Goal: Transaction & Acquisition: Purchase product/service

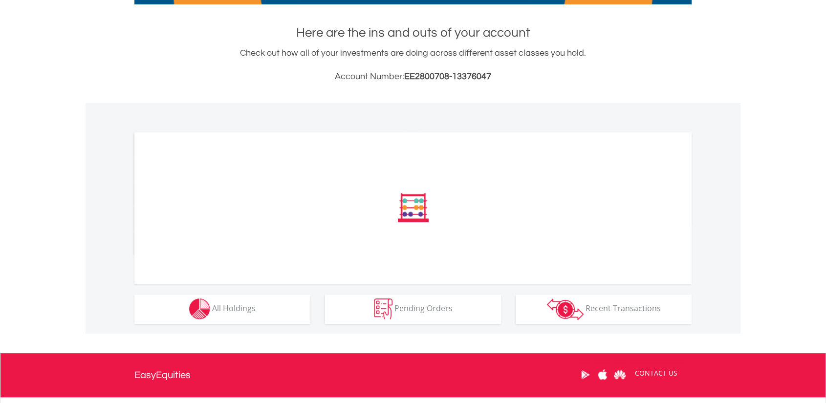
scroll to position [207, 0]
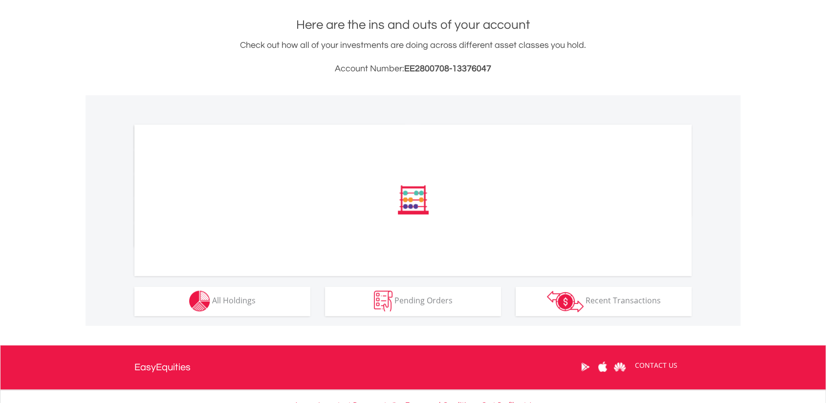
drag, startPoint x: 244, startPoint y: 316, endPoint x: 236, endPoint y: 312, distance: 9.2
click at [236, 312] on div "﻿ Distribution Current Value Show All" at bounding box center [412, 210] width 655 height 231
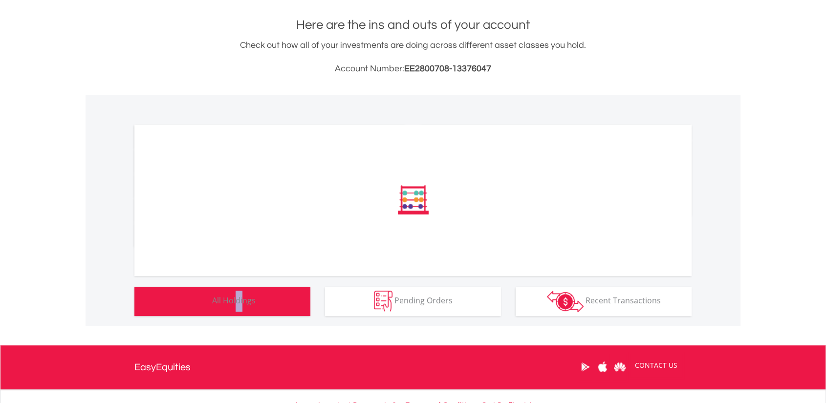
click at [236, 312] on button "Holdings All Holdings" at bounding box center [222, 301] width 176 height 29
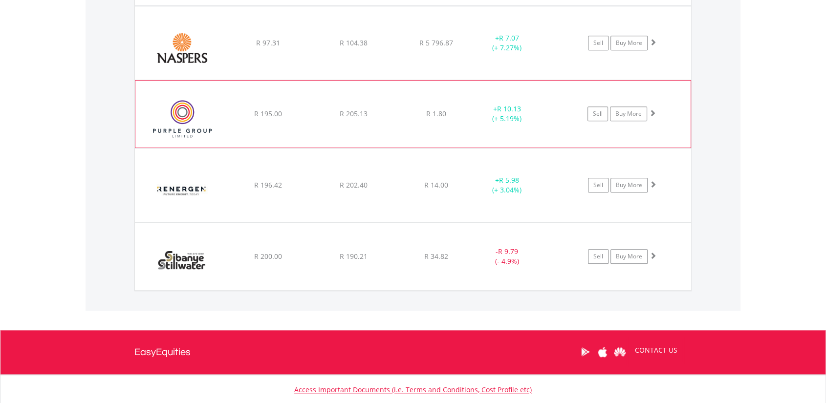
scroll to position [931, 0]
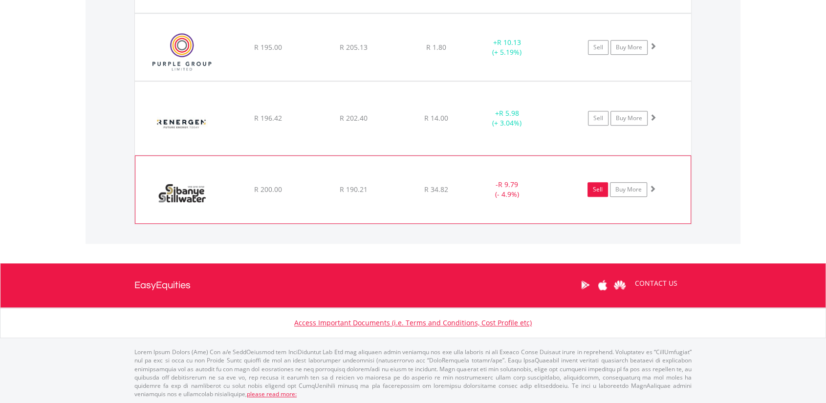
click at [598, 187] on link "Sell" at bounding box center [597, 189] width 21 height 15
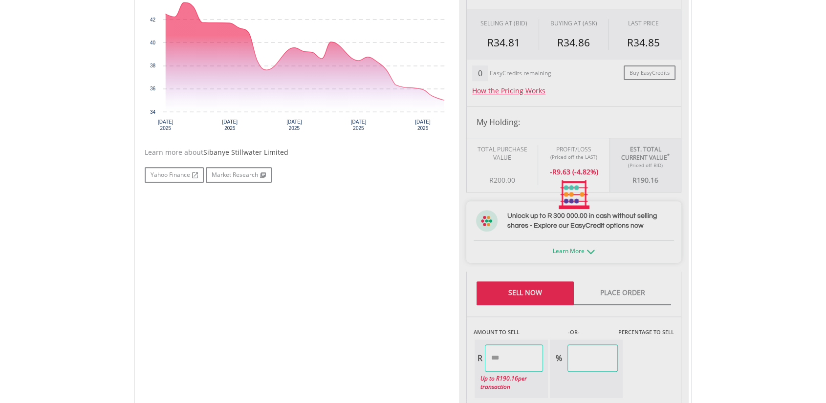
type input "******"
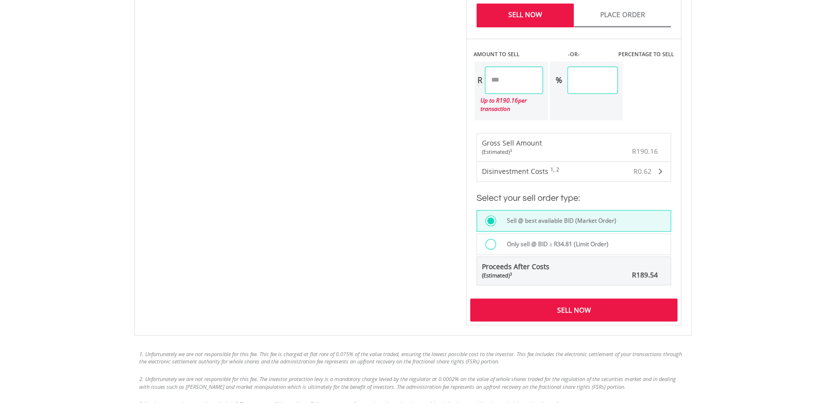
scroll to position [639, 0]
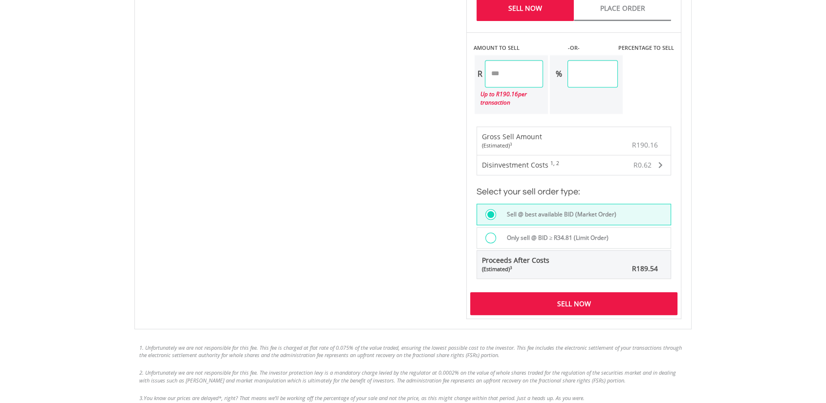
click at [525, 304] on div "Sell Now" at bounding box center [573, 303] width 207 height 22
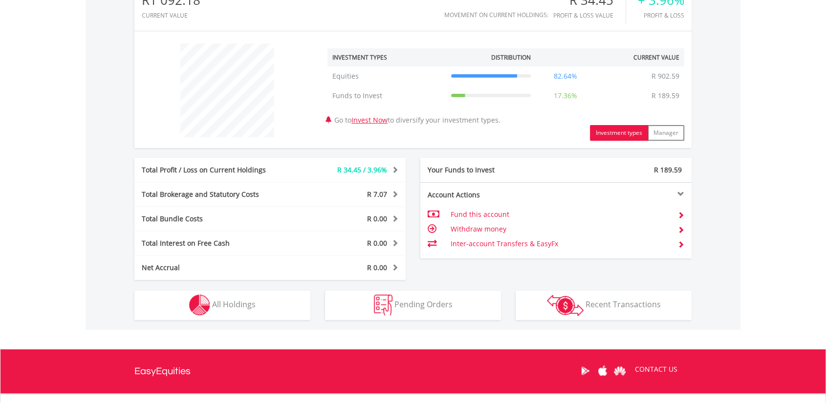
scroll to position [340, 0]
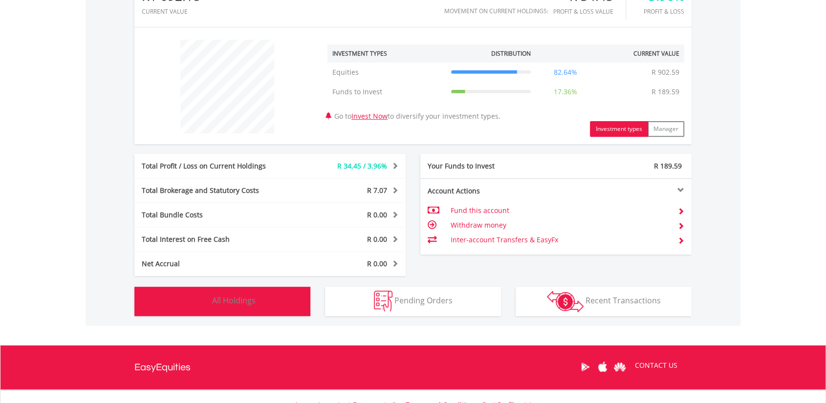
click at [213, 299] on span "All Holdings" at bounding box center [233, 300] width 43 height 11
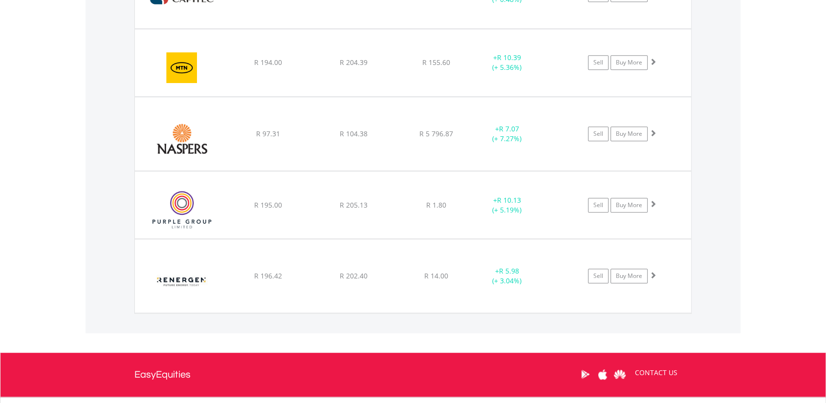
scroll to position [862, 0]
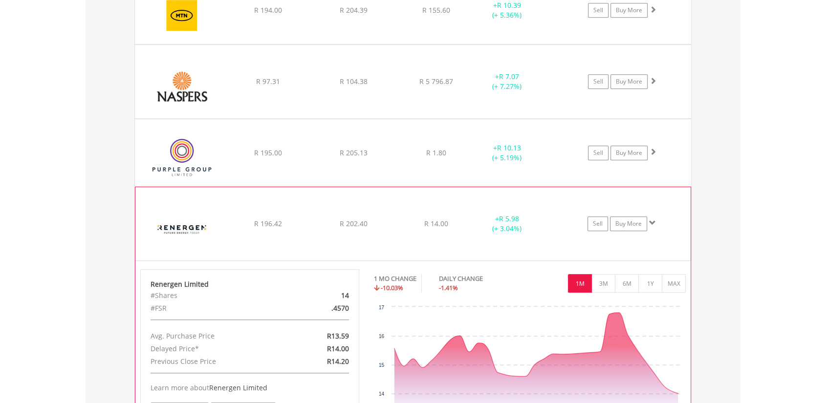
scroll to position [825, 0]
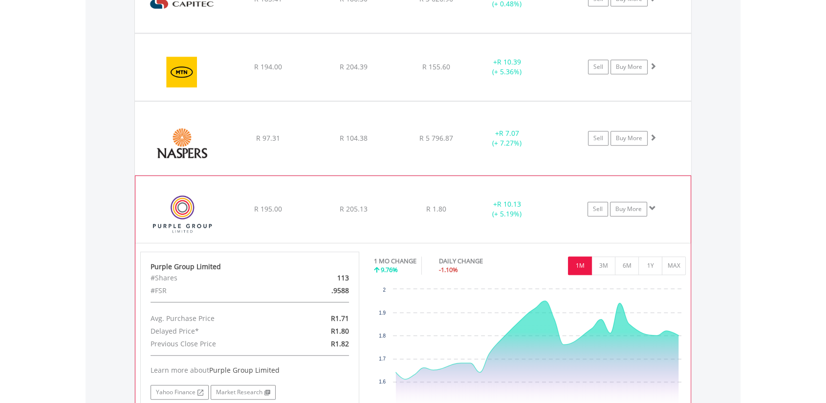
scroll to position [743, 0]
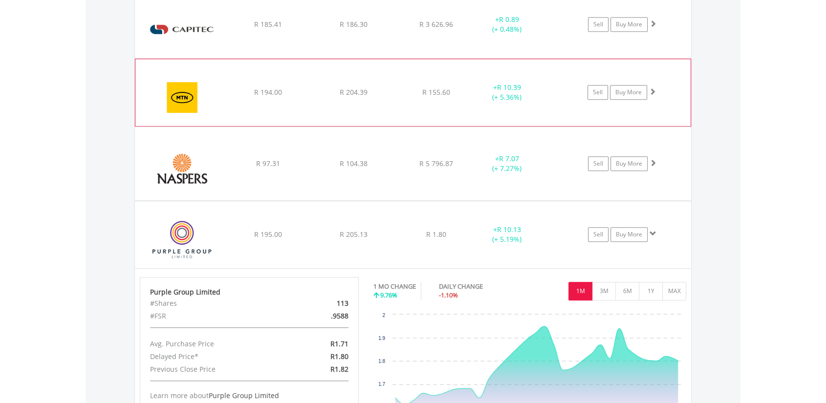
click at [654, 89] on span at bounding box center [652, 91] width 7 height 7
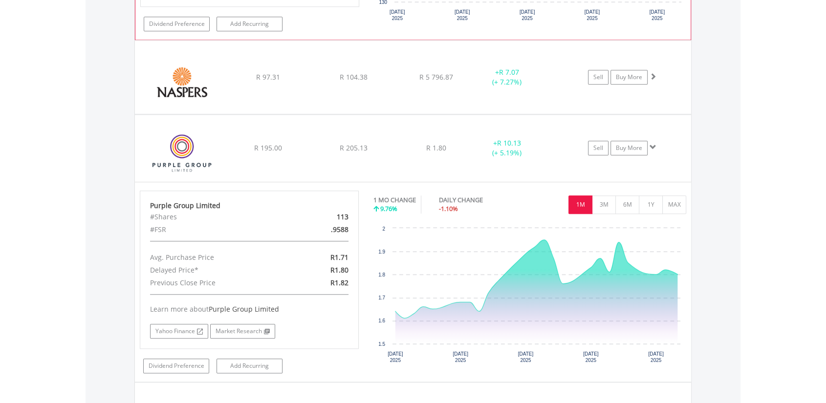
scroll to position [1026, 0]
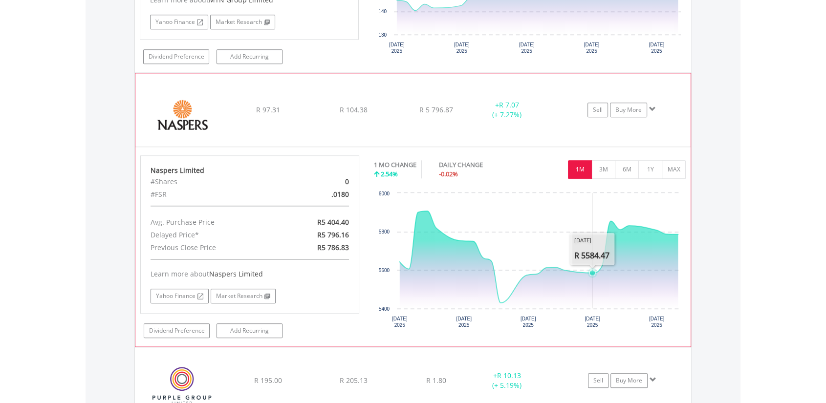
scroll to position [996, 0]
click at [626, 111] on link "Buy More" at bounding box center [628, 110] width 37 height 15
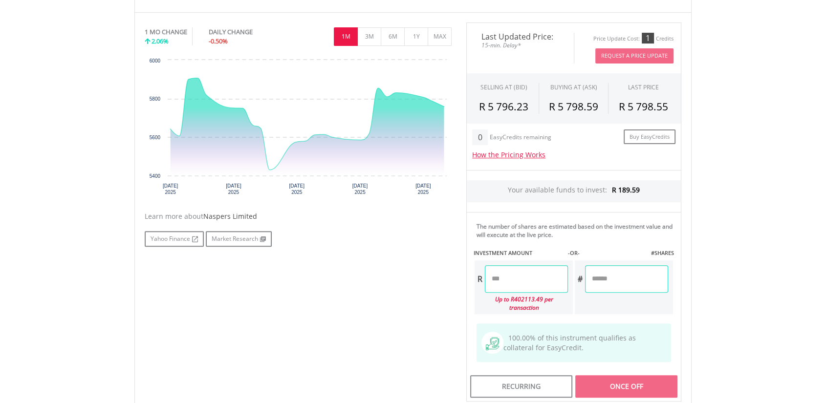
scroll to position [339, 0]
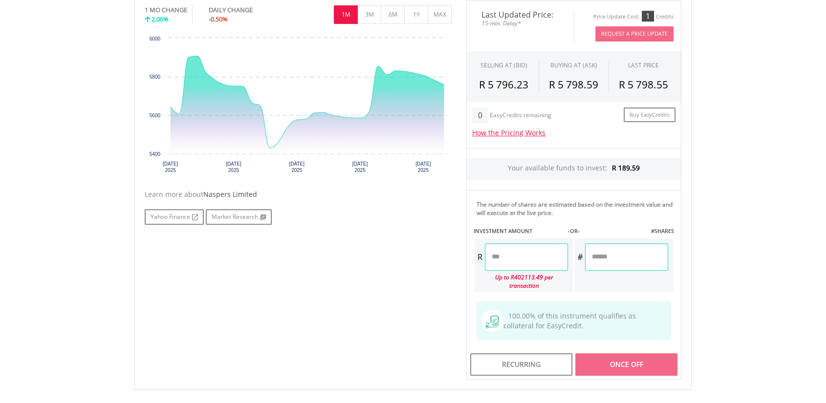
click at [508, 254] on input "number" at bounding box center [526, 256] width 83 height 27
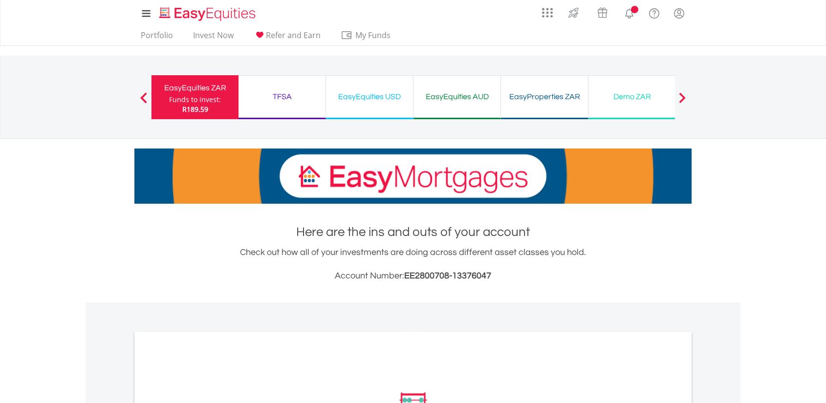
scroll to position [169, 0]
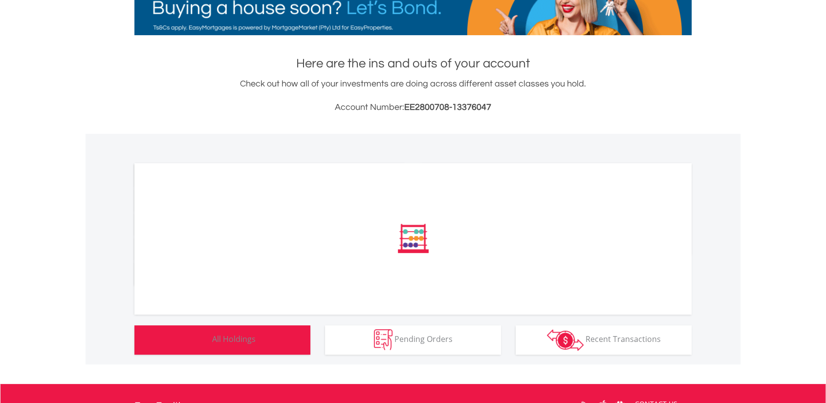
click at [238, 331] on button "Holdings All Holdings" at bounding box center [222, 339] width 176 height 29
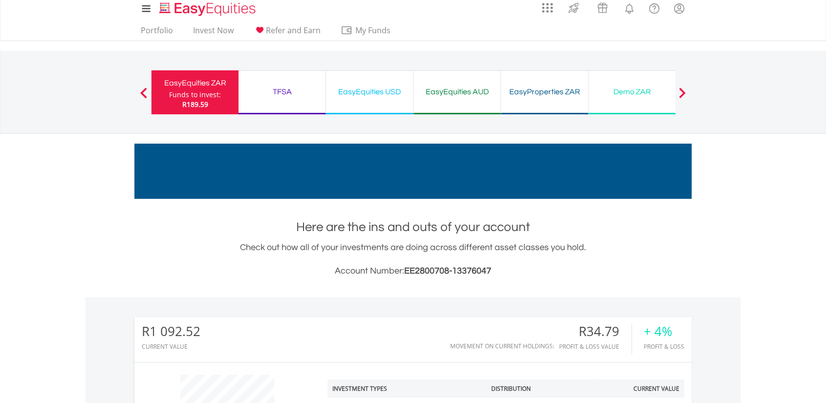
scroll to position [0, 0]
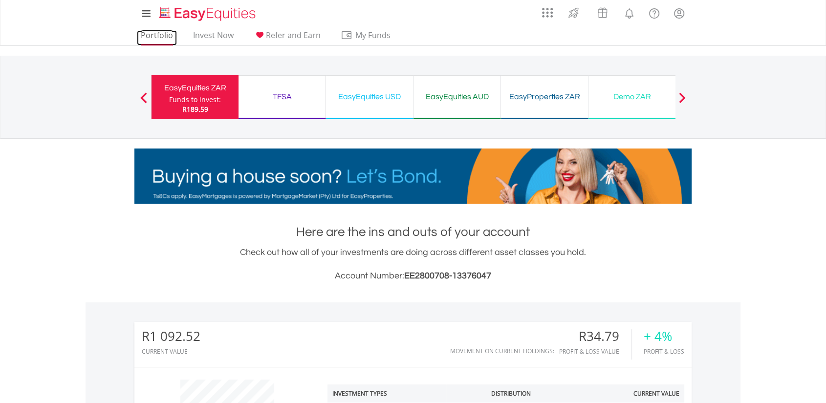
click at [164, 41] on link "Portfolio" at bounding box center [157, 37] width 40 height 15
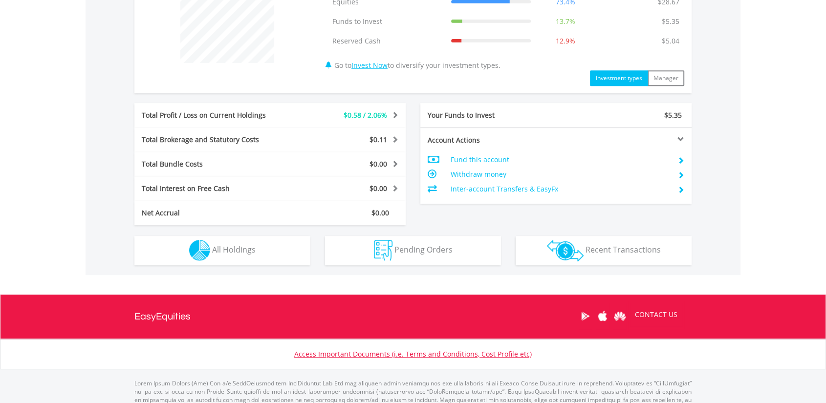
scroll to position [411, 0]
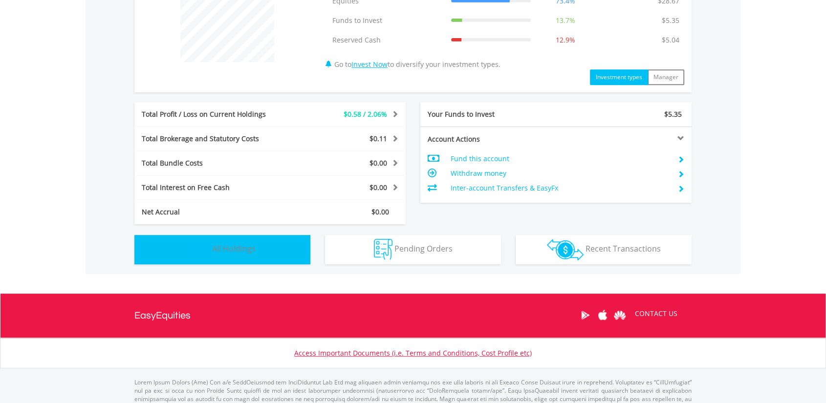
click at [277, 245] on button "Holdings All Holdings" at bounding box center [222, 249] width 176 height 29
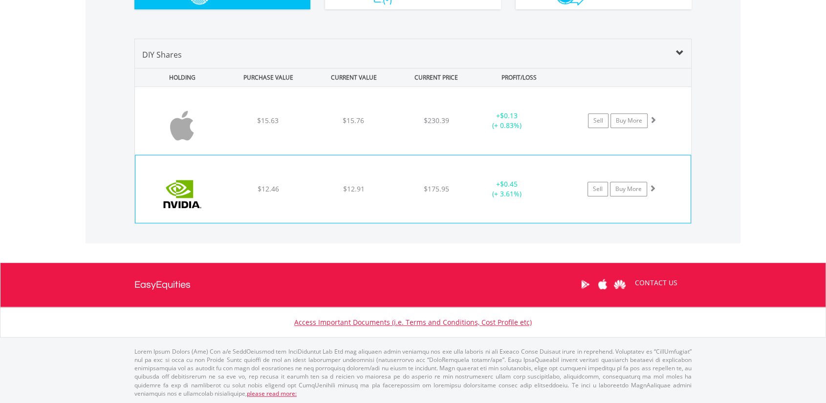
scroll to position [666, 0]
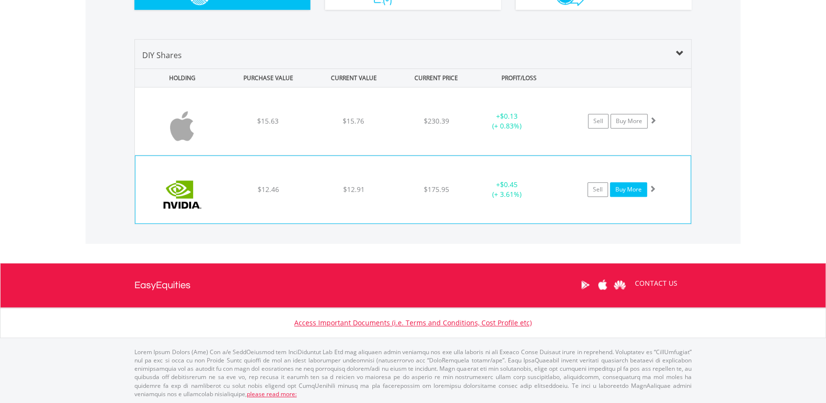
click at [618, 191] on link "Buy More" at bounding box center [628, 189] width 37 height 15
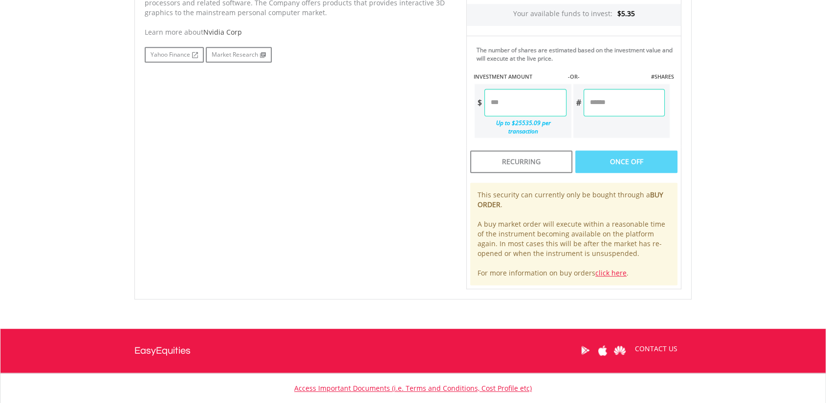
scroll to position [525, 0]
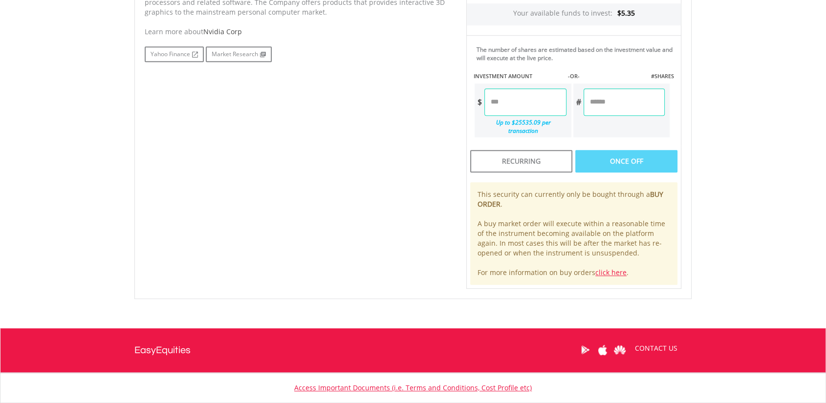
click at [503, 93] on input "number" at bounding box center [525, 101] width 82 height 27
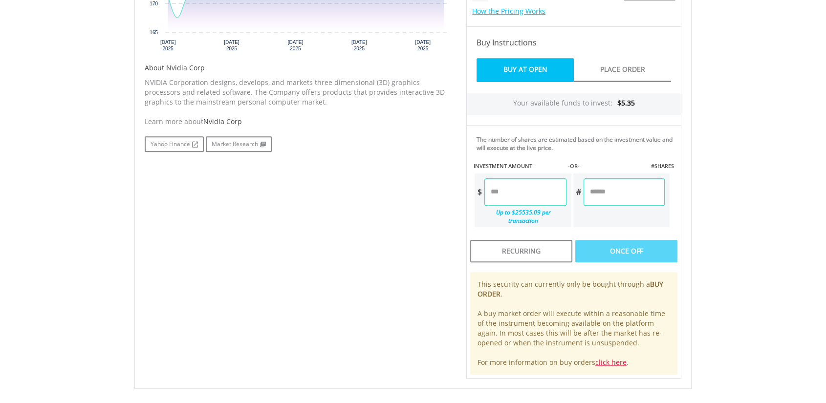
scroll to position [436, 0]
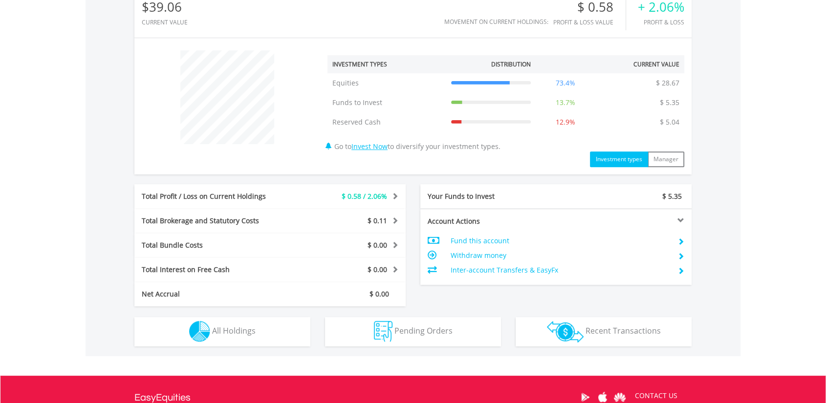
scroll to position [320, 0]
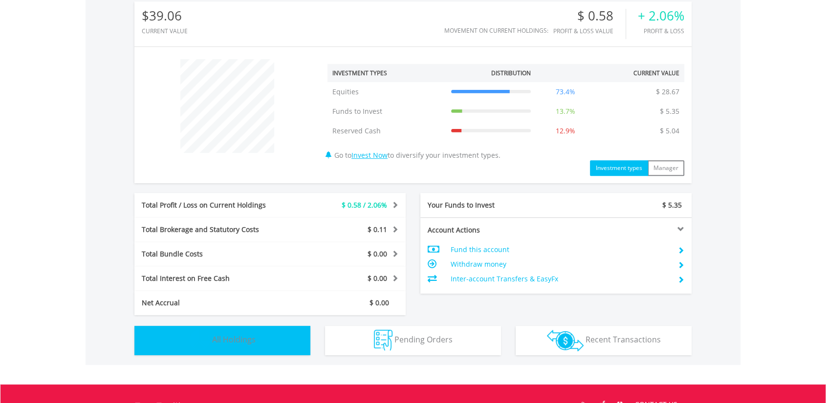
click at [226, 334] on span "All Holdings" at bounding box center [233, 339] width 43 height 11
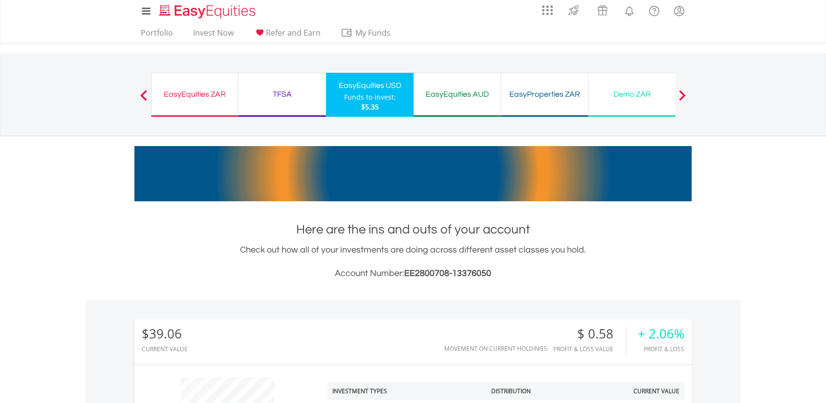
scroll to position [0, 0]
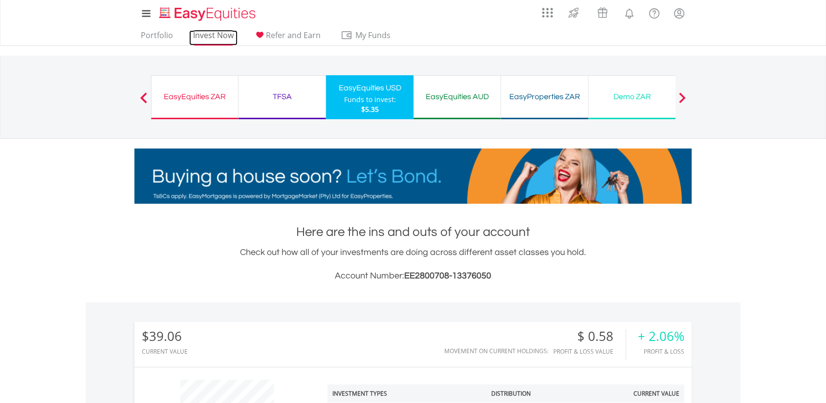
click at [213, 30] on link "Invest Now" at bounding box center [213, 37] width 48 height 15
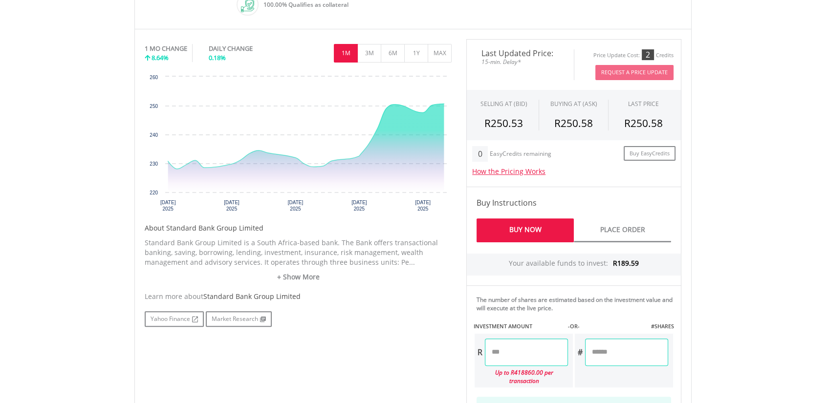
scroll to position [299, 0]
click at [526, 359] on input "number" at bounding box center [526, 352] width 83 height 27
click at [540, 344] on input "number" at bounding box center [526, 352] width 83 height 27
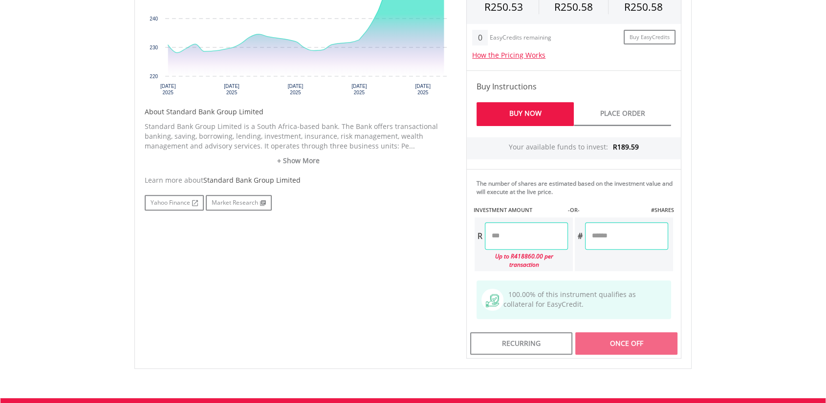
scroll to position [406, 0]
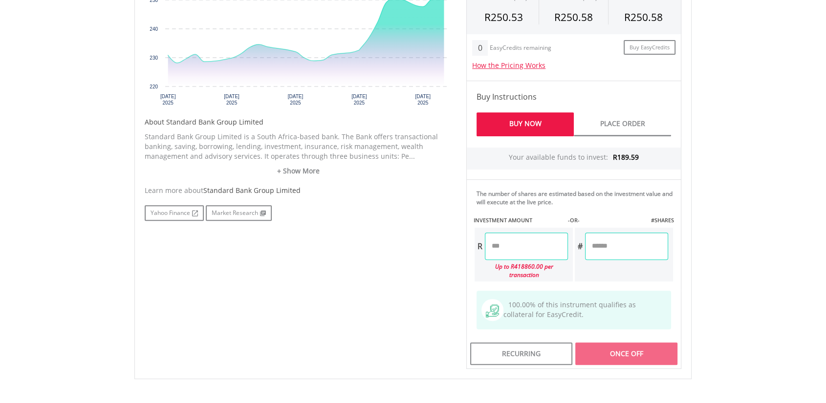
click at [511, 249] on input "number" at bounding box center [526, 246] width 83 height 27
type input "******"
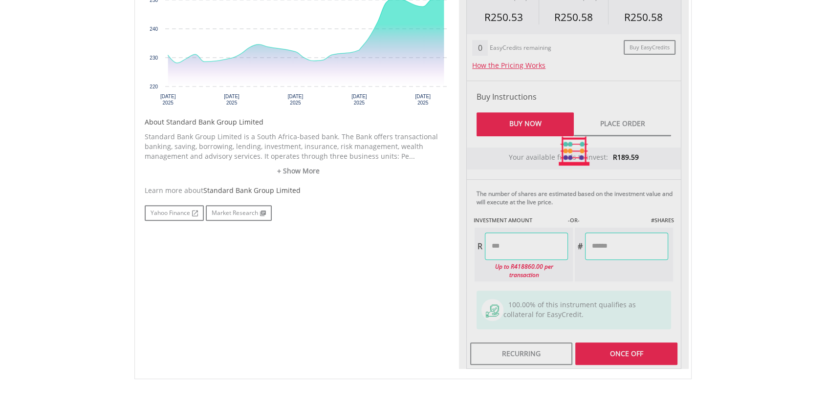
click at [621, 246] on div "Last Updated Price: 15-min. Delay* Price Update Cost: 2 Credits Request A Price…" at bounding box center [574, 151] width 230 height 436
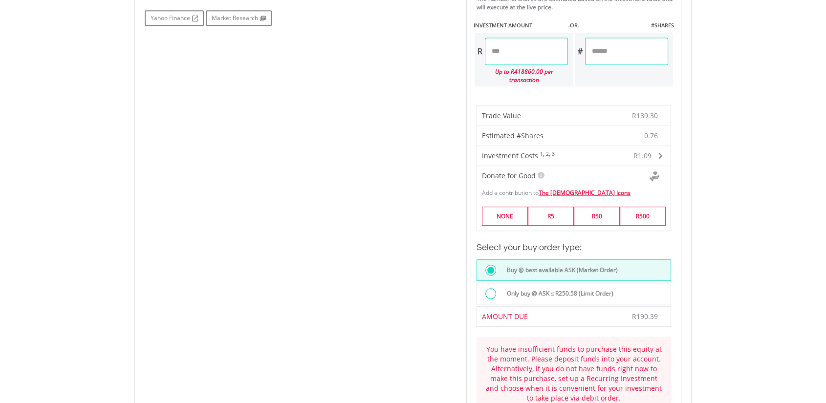
scroll to position [590, 0]
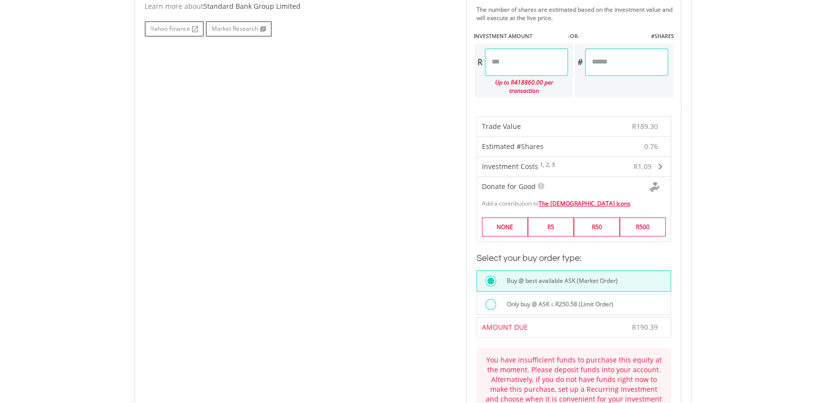
click at [511, 65] on input "******" at bounding box center [526, 61] width 83 height 27
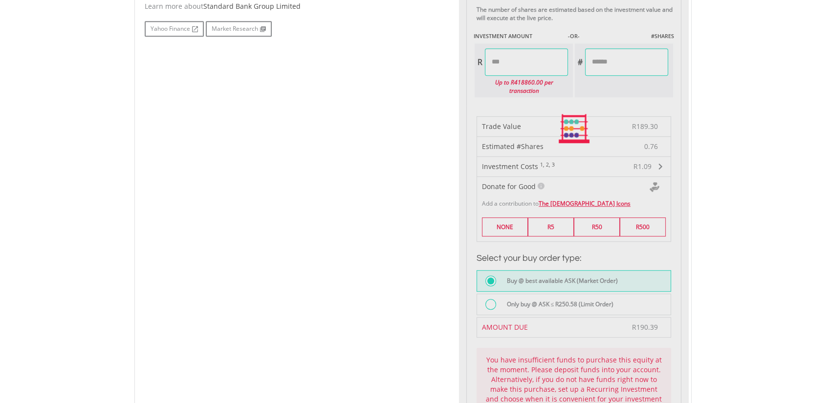
type input "******"
click at [617, 117] on div "Last Updated Price: 15-min. Delay* Price Update Cost: 2 Credits Request A Price…" at bounding box center [574, 129] width 230 height 760
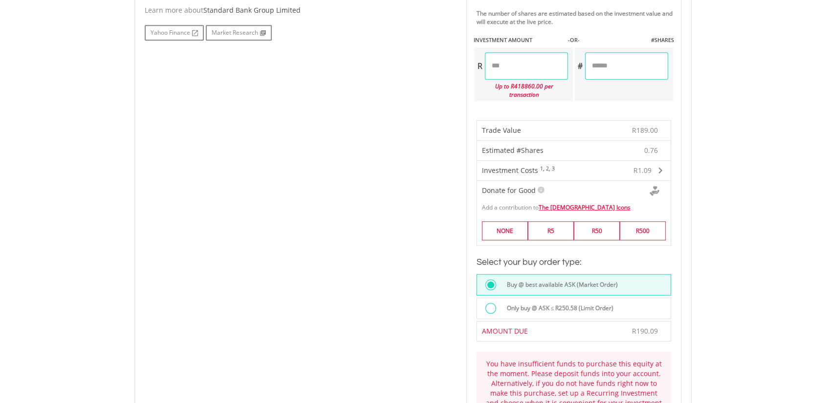
scroll to position [586, 0]
click at [503, 65] on input "******" at bounding box center [526, 66] width 83 height 27
click at [535, 70] on input "******" at bounding box center [526, 66] width 83 height 27
type input "******"
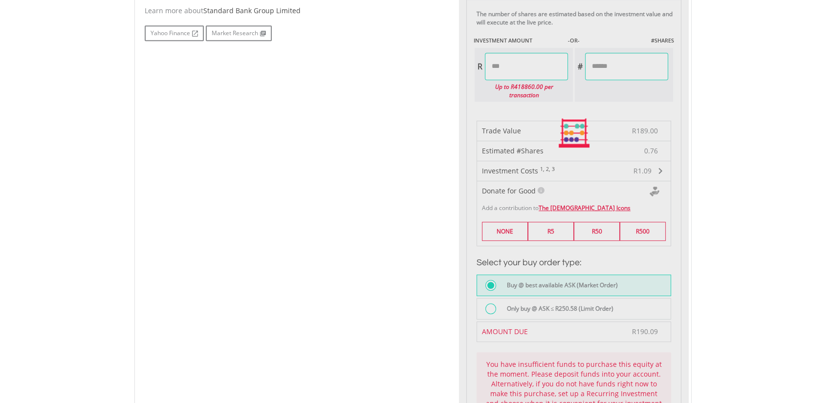
type input "******"
click at [563, 123] on div "Last Updated Price: 15-min. Delay* Price Update Cost: 2 Credits Request A Price…" at bounding box center [574, 133] width 230 height 760
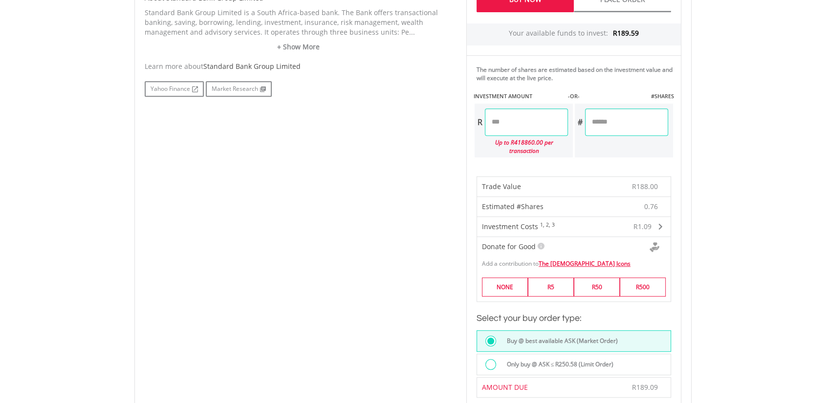
scroll to position [532, 0]
click at [507, 118] on input "******" at bounding box center [526, 120] width 83 height 27
type input "******"
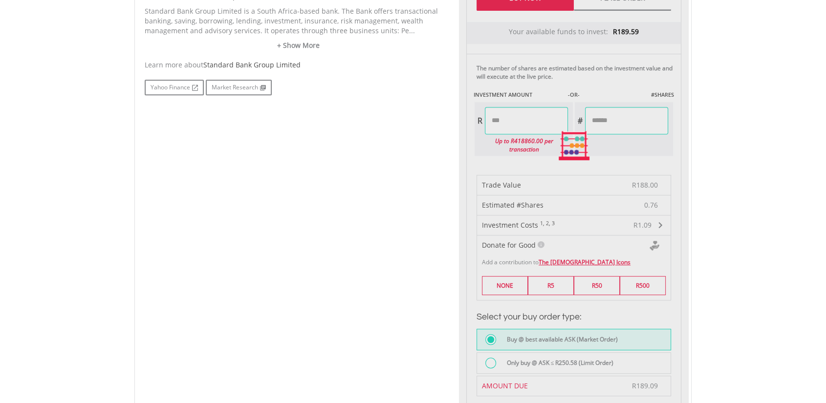
click at [538, 135] on div "Last Updated Price: 15-min. Delay* Price Update Cost: 2 Credits Request A Price…" at bounding box center [574, 146] width 230 height 677
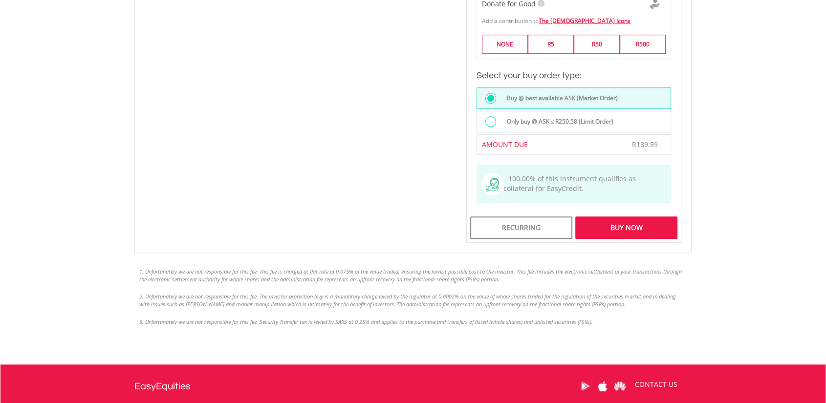
scroll to position [779, 0]
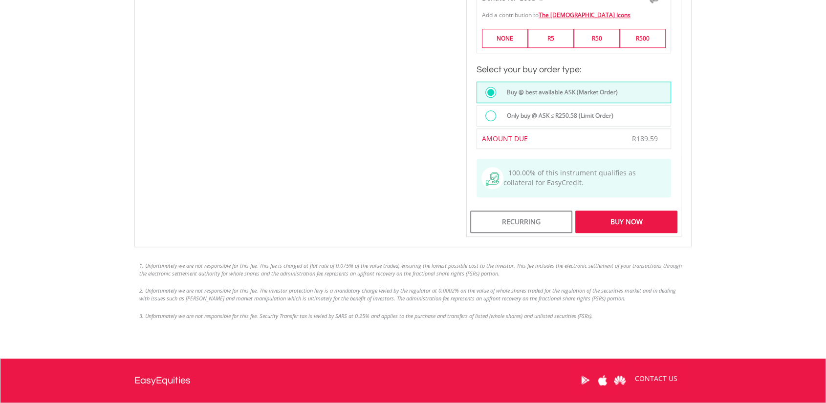
click at [606, 214] on div "Buy Now" at bounding box center [626, 222] width 102 height 22
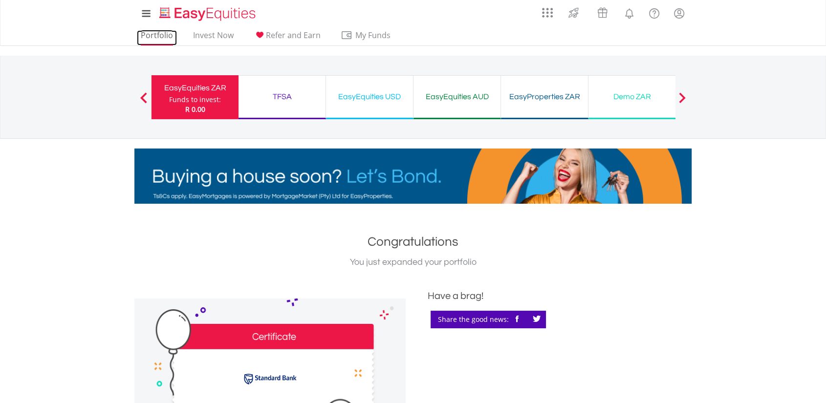
click at [170, 34] on link "Portfolio" at bounding box center [157, 37] width 40 height 15
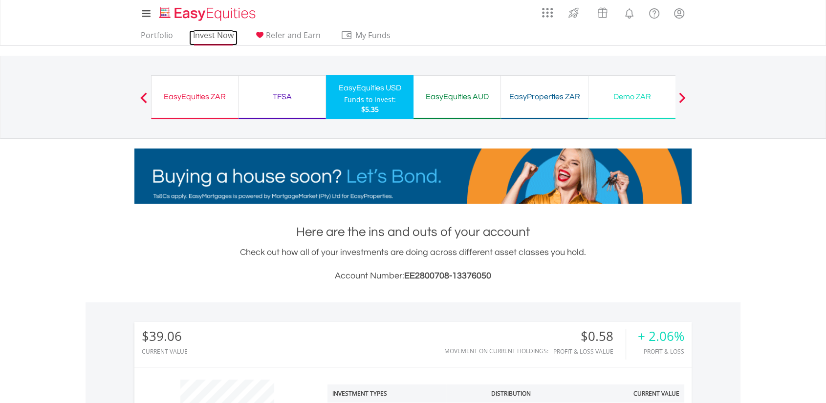
click at [219, 32] on link "Invest Now" at bounding box center [213, 37] width 48 height 15
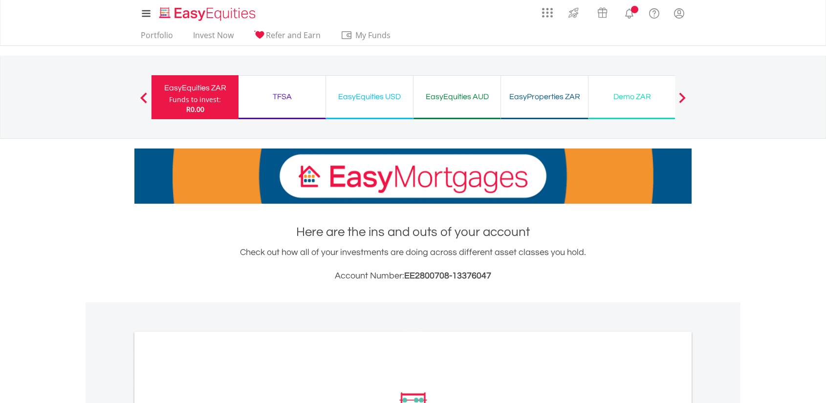
scroll to position [178, 0]
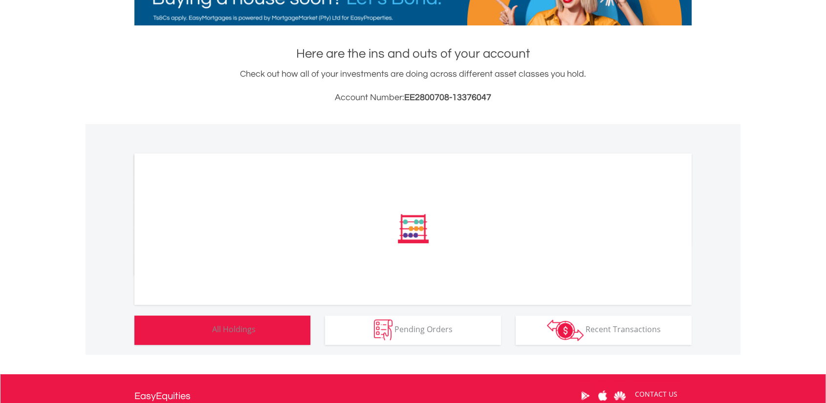
click at [228, 331] on span "All Holdings" at bounding box center [233, 329] width 43 height 11
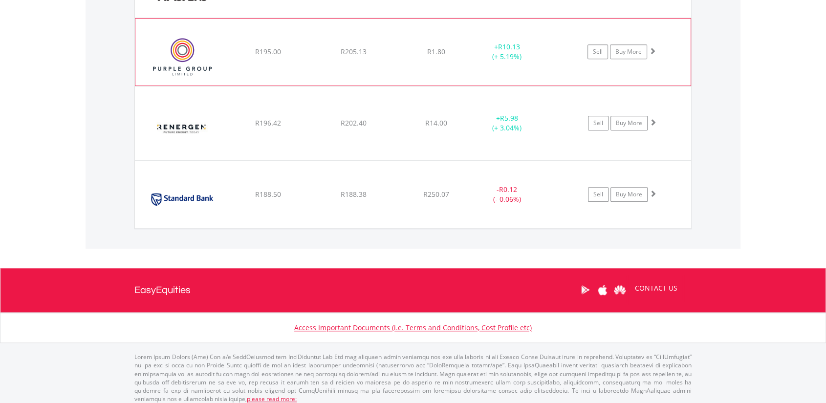
scroll to position [931, 0]
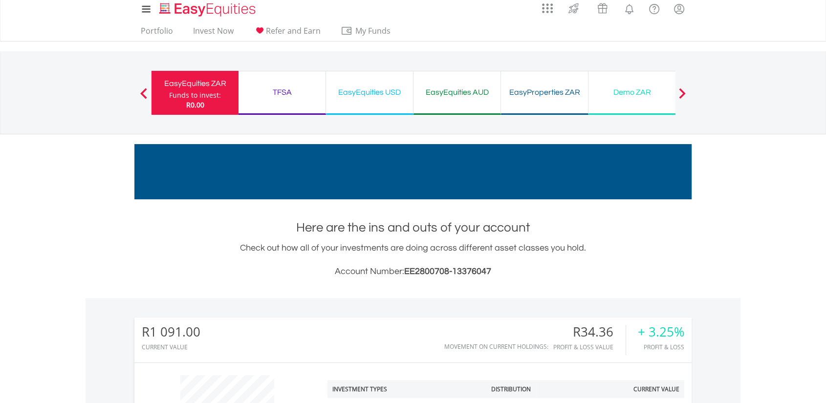
scroll to position [0, 0]
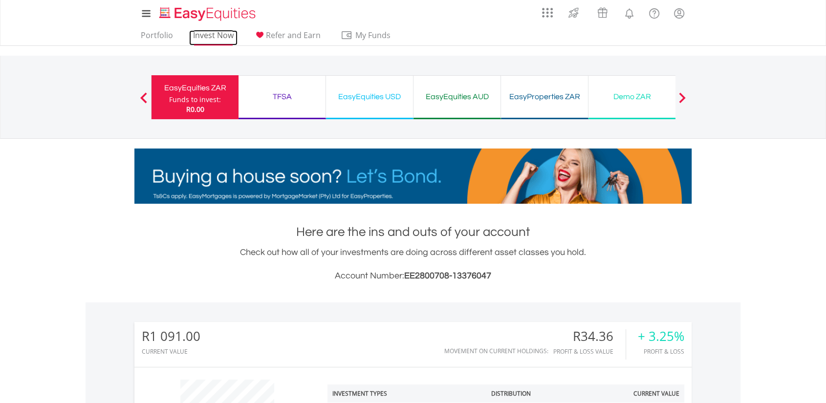
click at [207, 38] on link "Invest Now" at bounding box center [213, 37] width 48 height 15
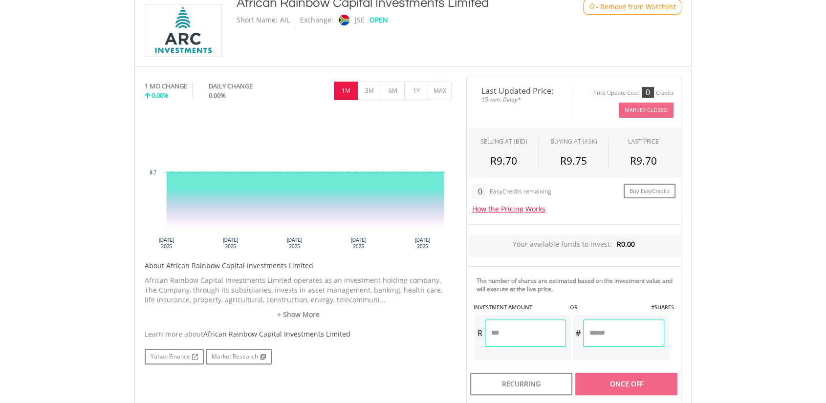
scroll to position [221, 0]
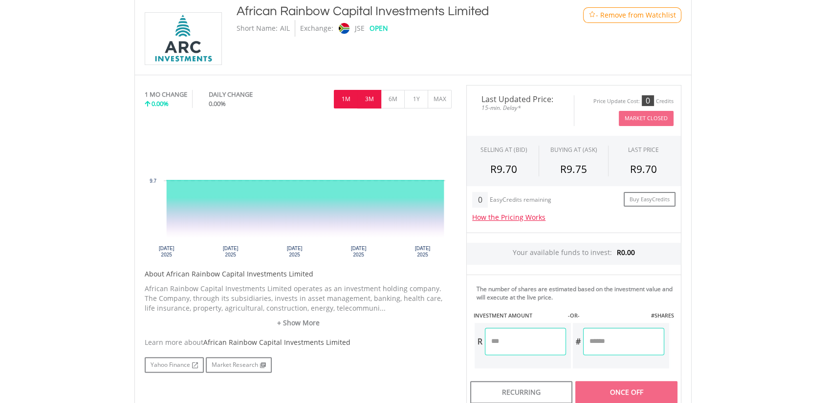
click at [367, 96] on button "3M" at bounding box center [369, 99] width 24 height 19
click at [407, 105] on button "1Y" at bounding box center [416, 99] width 24 height 19
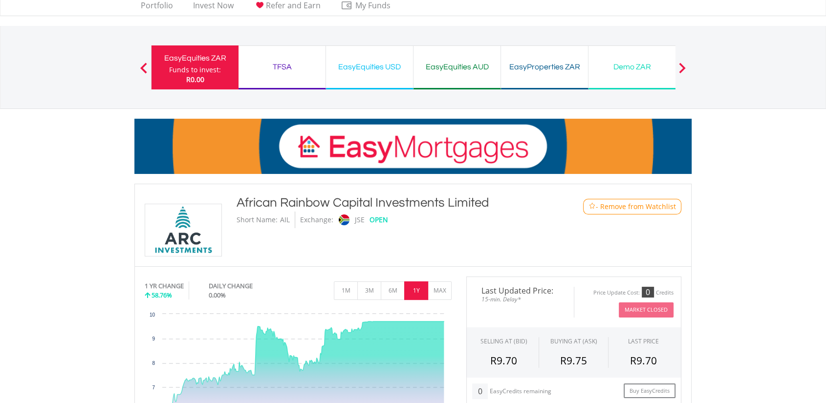
scroll to position [4, 0]
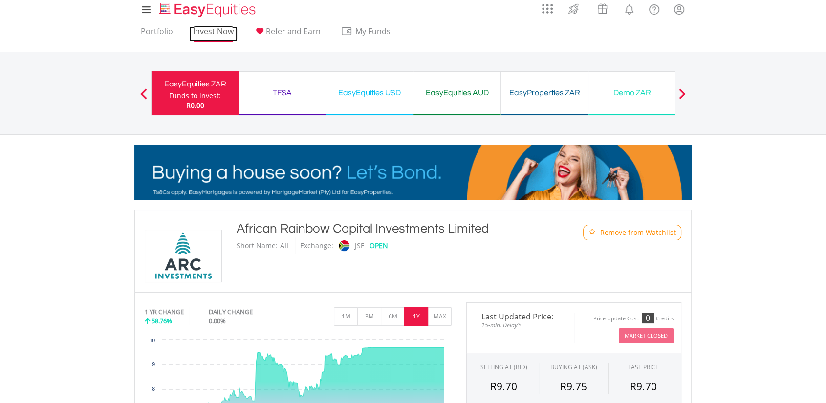
click at [214, 35] on link "Invest Now" at bounding box center [213, 33] width 48 height 15
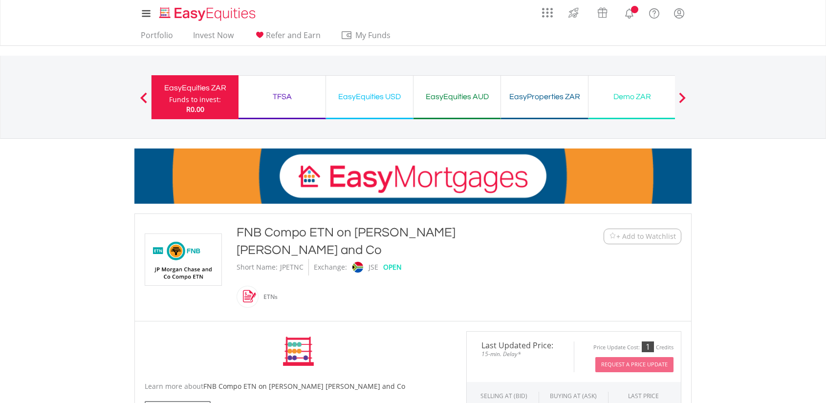
scroll to position [217, 0]
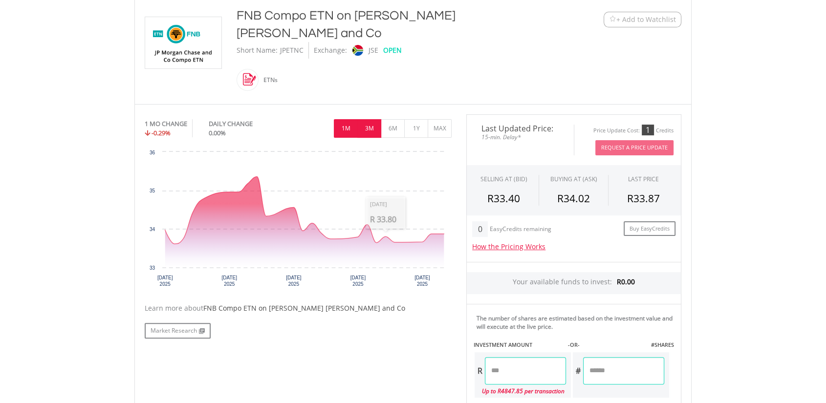
click at [363, 119] on button "3M" at bounding box center [369, 128] width 24 height 19
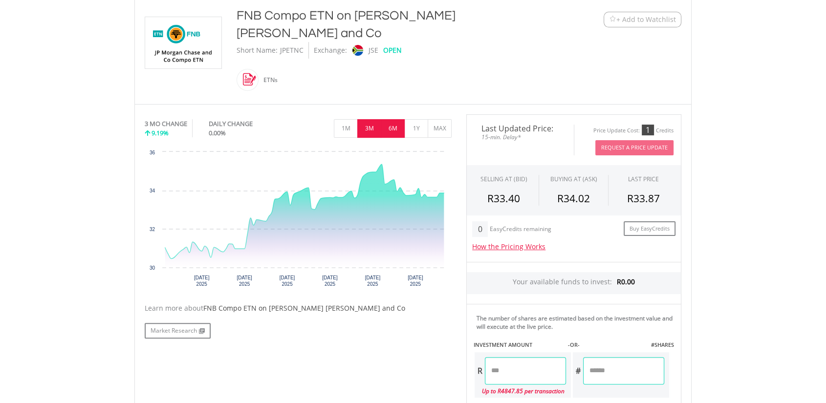
click at [388, 119] on button "6M" at bounding box center [393, 128] width 24 height 19
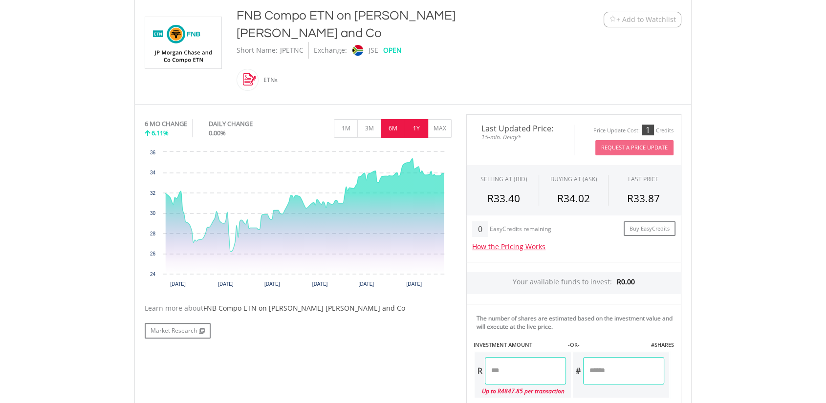
click at [417, 119] on button "1Y" at bounding box center [416, 128] width 24 height 19
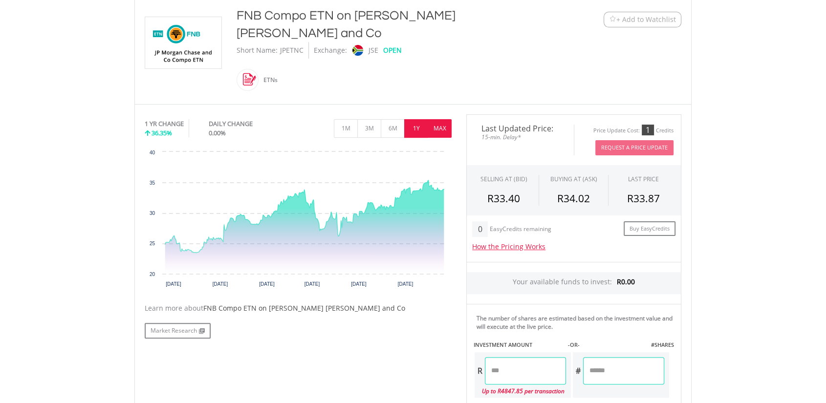
click at [433, 119] on button "MAX" at bounding box center [439, 128] width 24 height 19
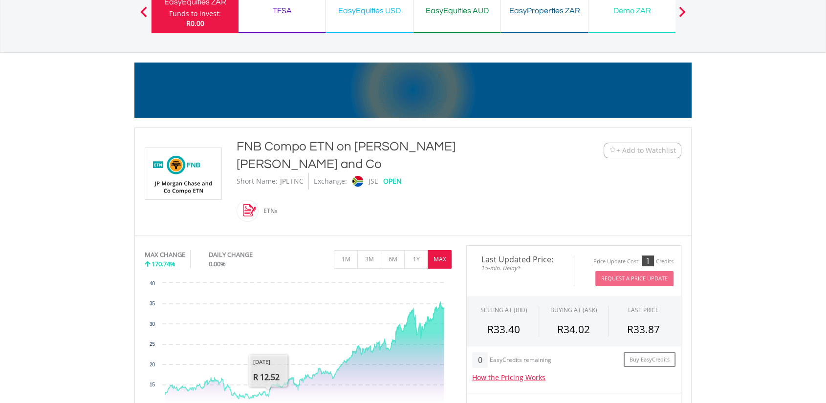
scroll to position [0, 0]
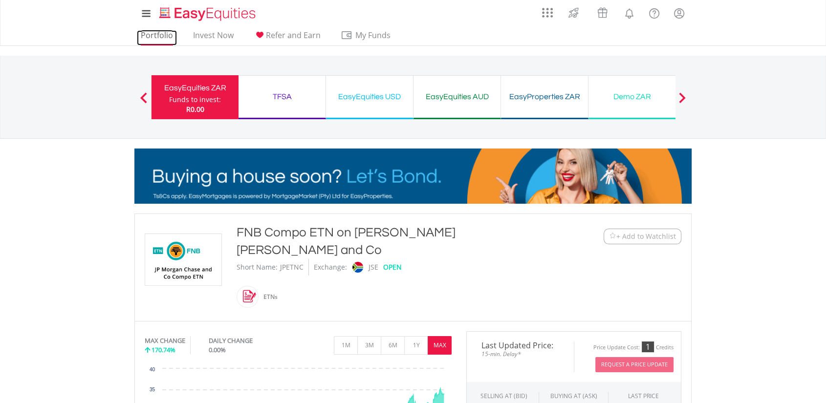
click at [139, 43] on link "Portfolio" at bounding box center [157, 37] width 40 height 15
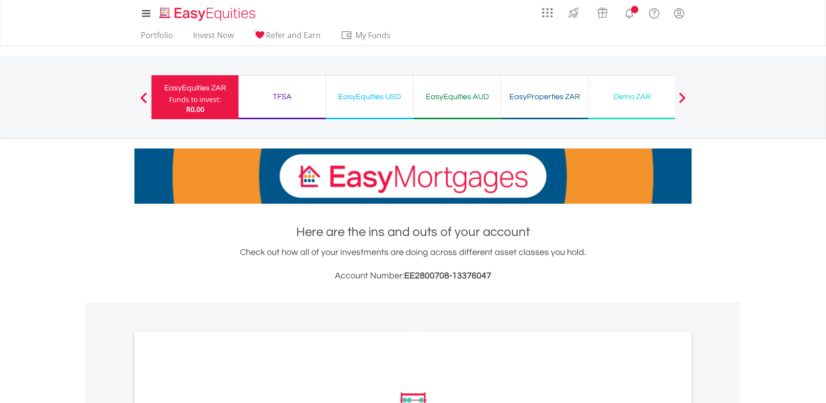
scroll to position [271, 0]
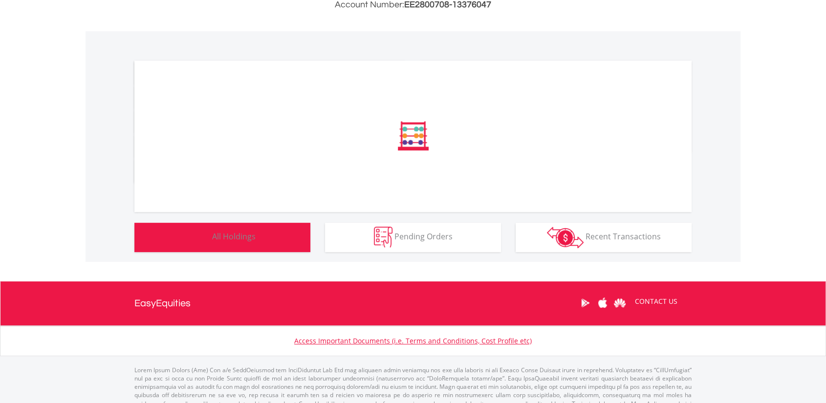
click at [216, 245] on button "Holdings All Holdings" at bounding box center [222, 237] width 176 height 29
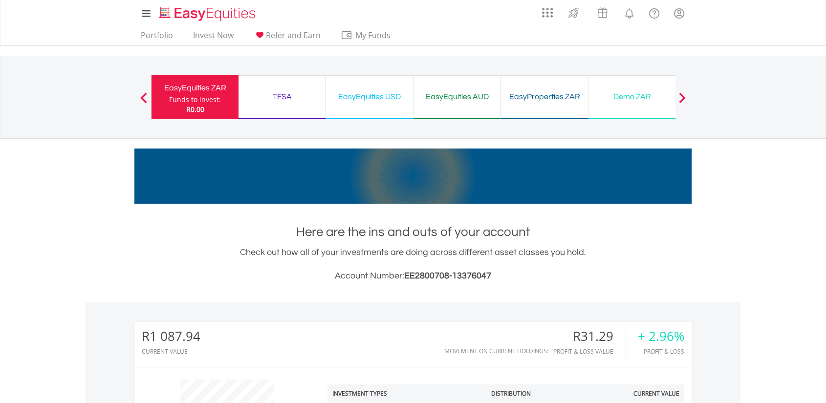
scroll to position [0, 0]
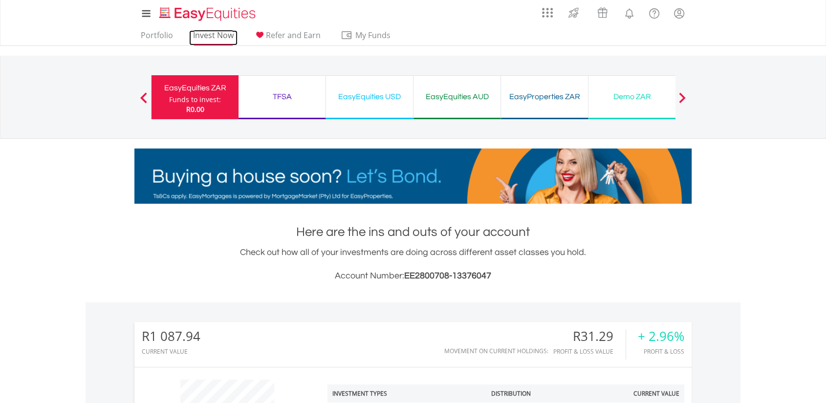
click at [212, 34] on link "Invest Now" at bounding box center [213, 37] width 48 height 15
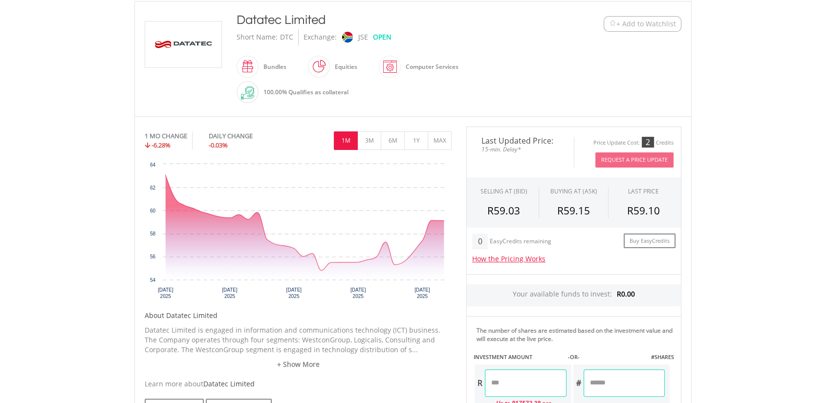
scroll to position [232, 0]
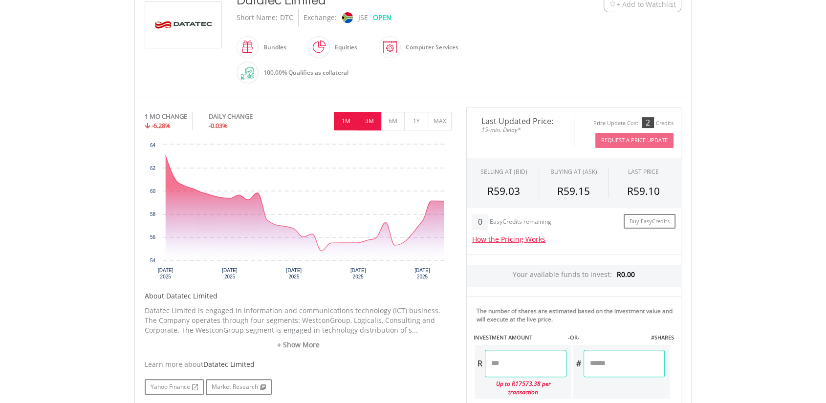
click at [362, 121] on button "3M" at bounding box center [369, 121] width 24 height 19
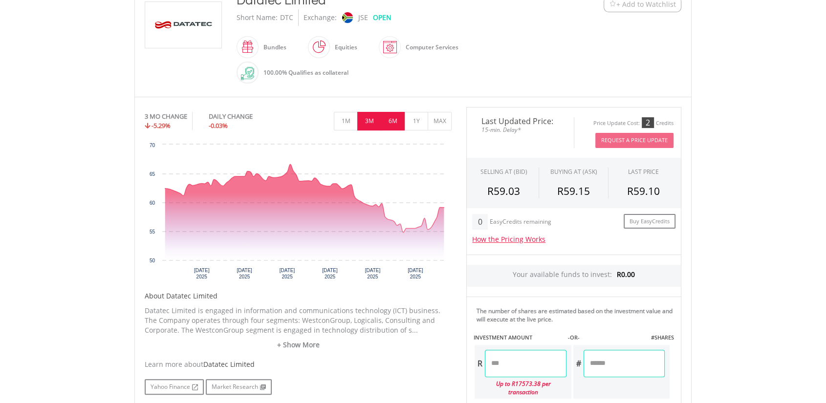
click at [403, 118] on button "6M" at bounding box center [393, 121] width 24 height 19
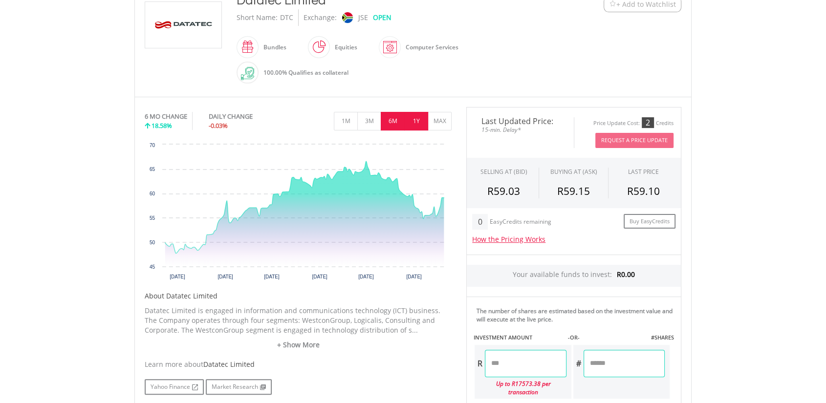
click at [408, 117] on button "1Y" at bounding box center [416, 121] width 24 height 19
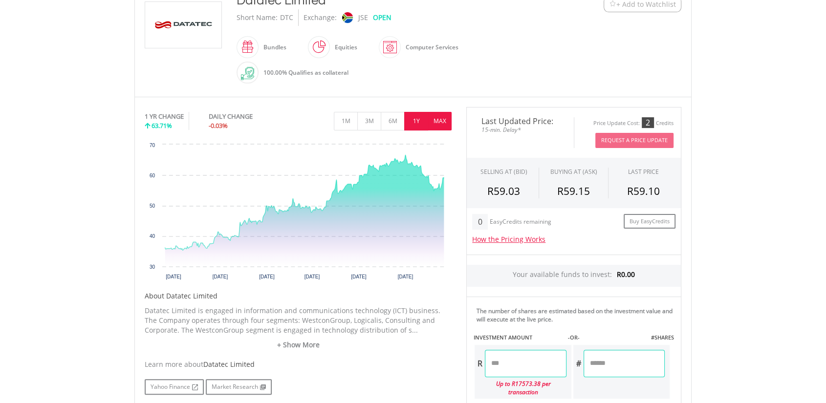
click at [429, 123] on button "MAX" at bounding box center [439, 121] width 24 height 19
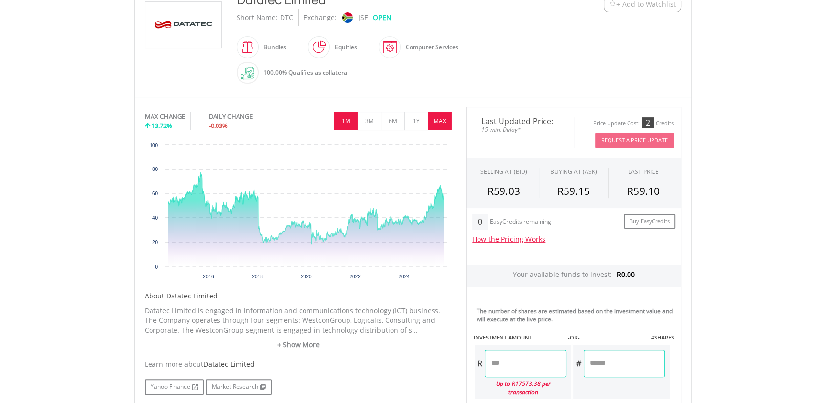
click at [347, 128] on button "1M" at bounding box center [346, 121] width 24 height 19
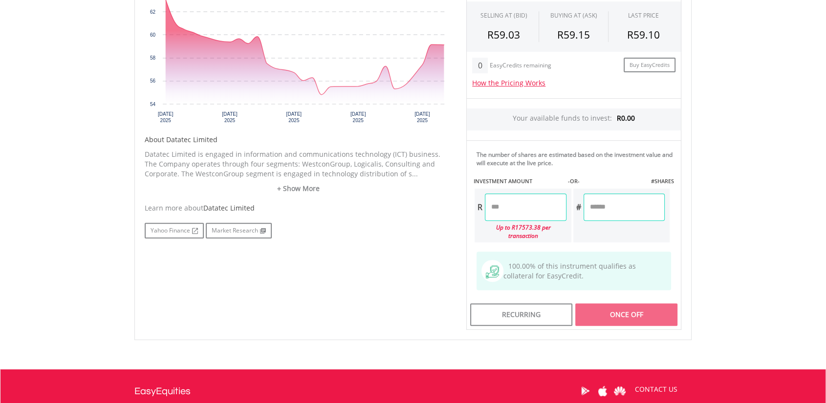
scroll to position [388, 0]
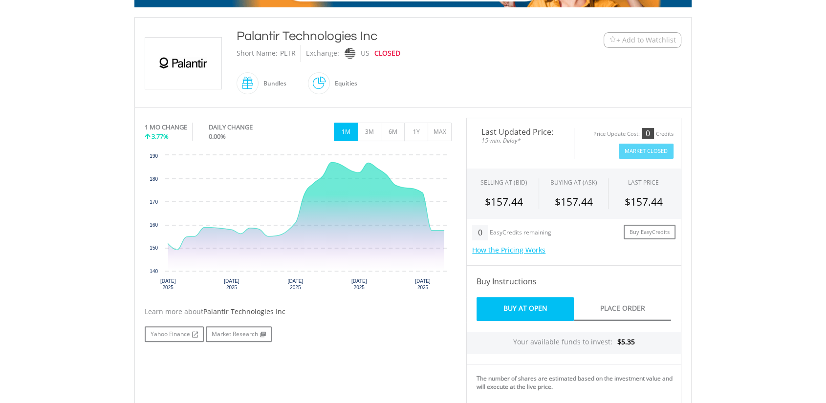
scroll to position [197, 0]
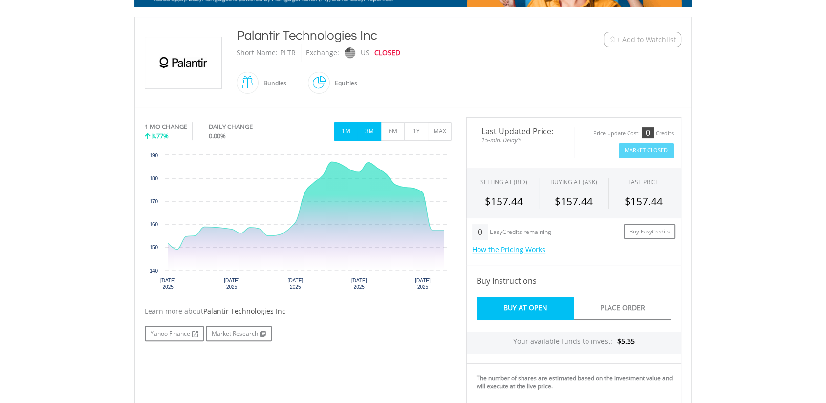
click at [360, 130] on button "3M" at bounding box center [369, 131] width 24 height 19
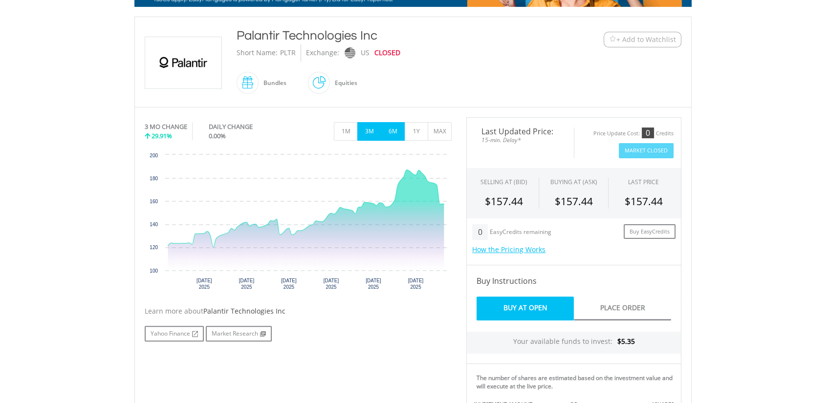
click at [395, 132] on button "6M" at bounding box center [393, 131] width 24 height 19
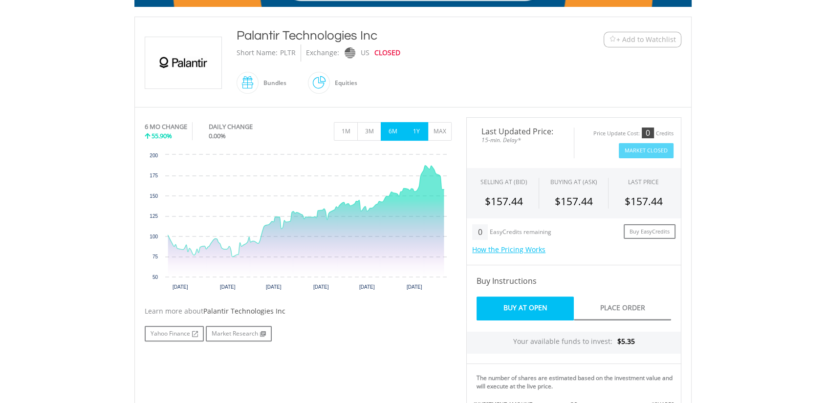
click at [419, 129] on button "1Y" at bounding box center [416, 131] width 24 height 19
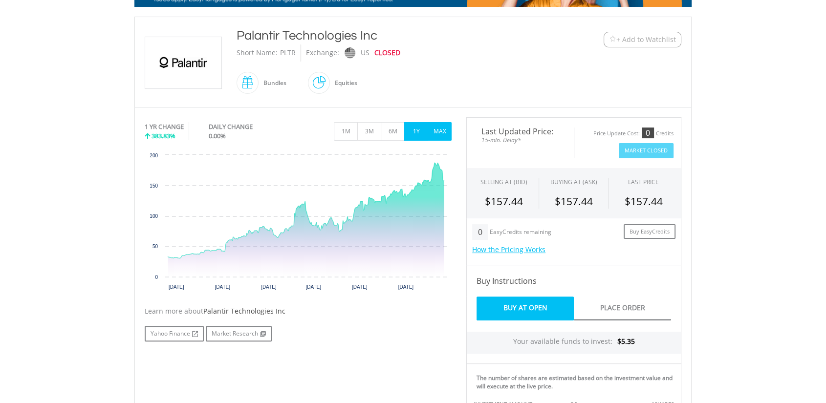
click at [437, 122] on div "1M 3M 6M 1Y MAX" at bounding box center [298, 119] width 307 height 5
click at [437, 122] on button "MAX" at bounding box center [439, 131] width 24 height 19
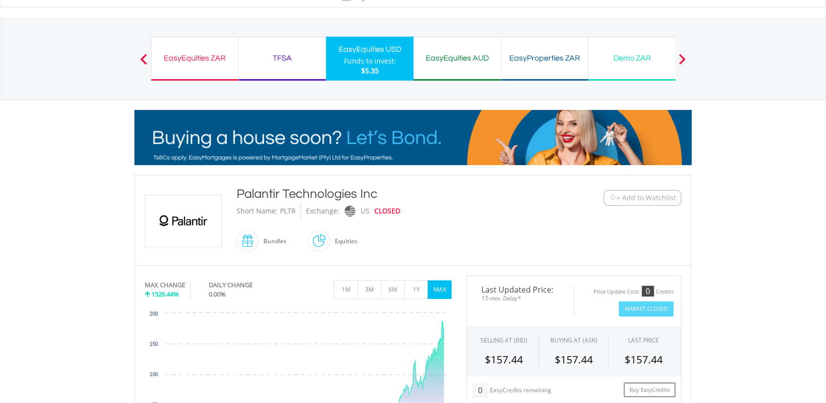
scroll to position [0, 0]
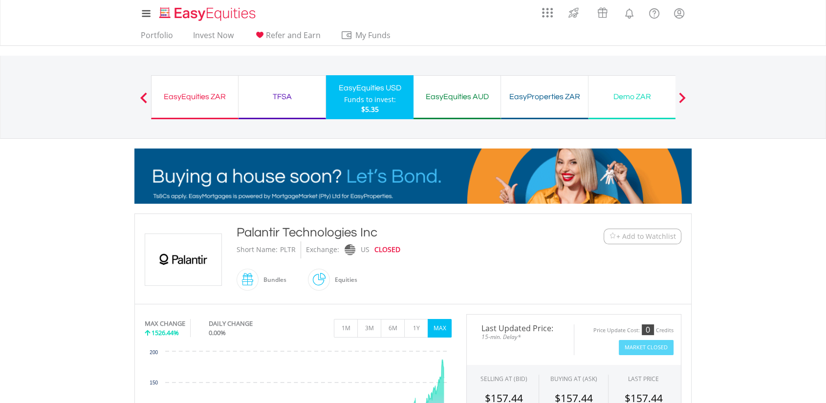
drag, startPoint x: 196, startPoint y: 24, endPoint x: 200, endPoint y: 29, distance: 5.6
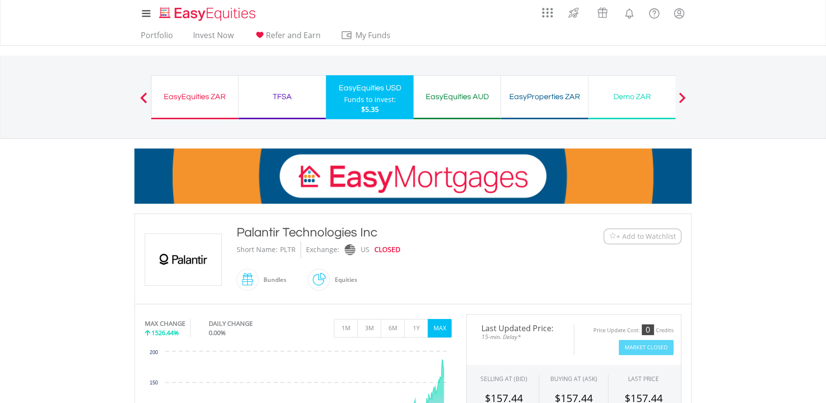
click at [200, 29] on div "My Investments Invest Now New Listings Sell My Recurring Investments Pending Or…" at bounding box center [413, 22] width 572 height 45
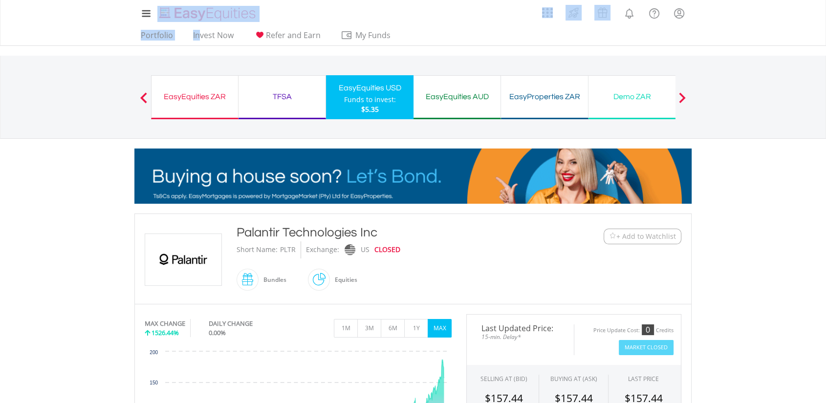
click at [200, 29] on ul "Portfolio Invest Now Refer and Earn My Funds Fund your accounts Withdraw Money …" at bounding box center [268, 36] width 268 height 19
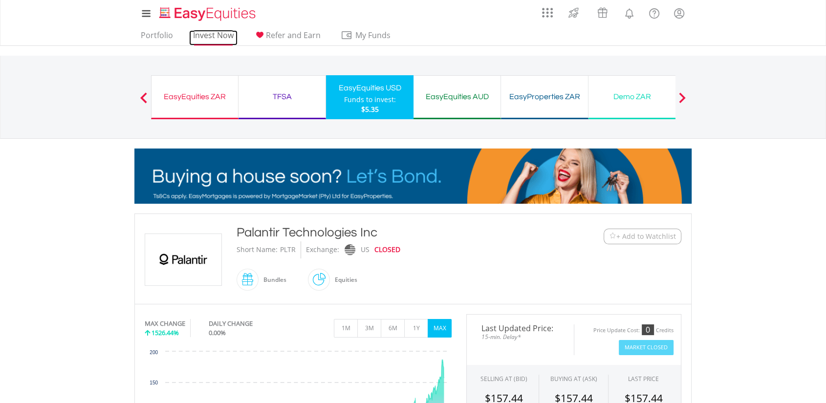
click at [207, 34] on link "Invest Now" at bounding box center [213, 37] width 48 height 15
